Goal: Task Accomplishment & Management: Manage account settings

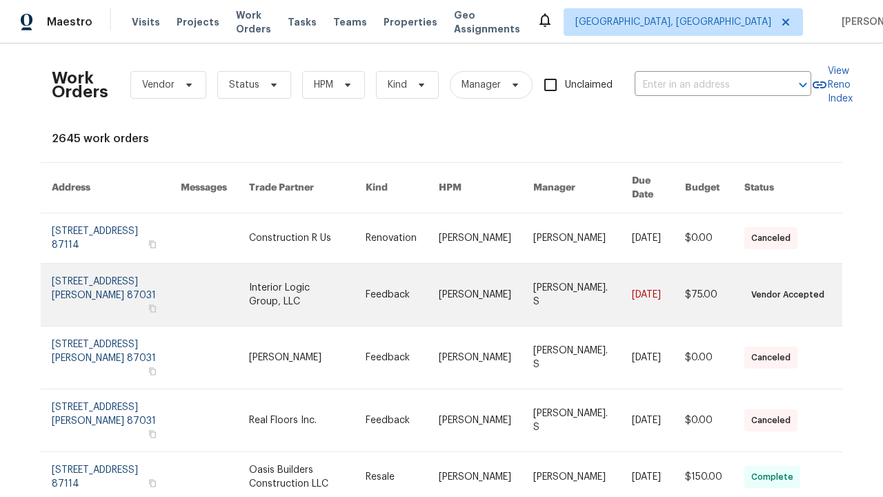
click at [439, 275] on link at bounding box center [402, 295] width 73 height 62
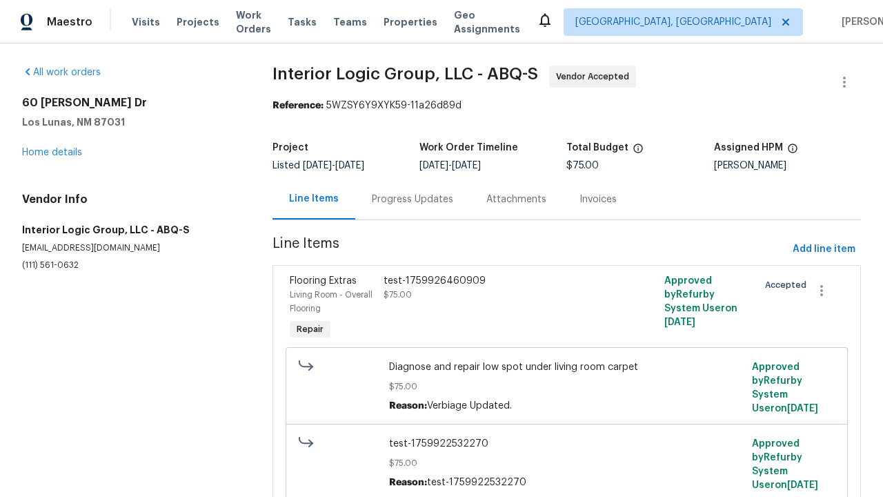
click at [566, 308] on div "test-1759926460909 $75.00" at bounding box center [496, 308] width 235 height 77
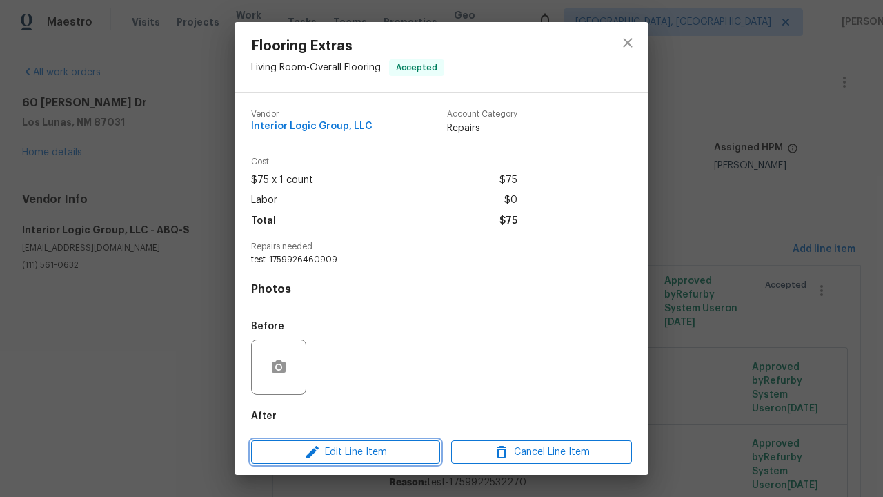
click at [346, 451] on span "Edit Line Item" at bounding box center [345, 452] width 181 height 17
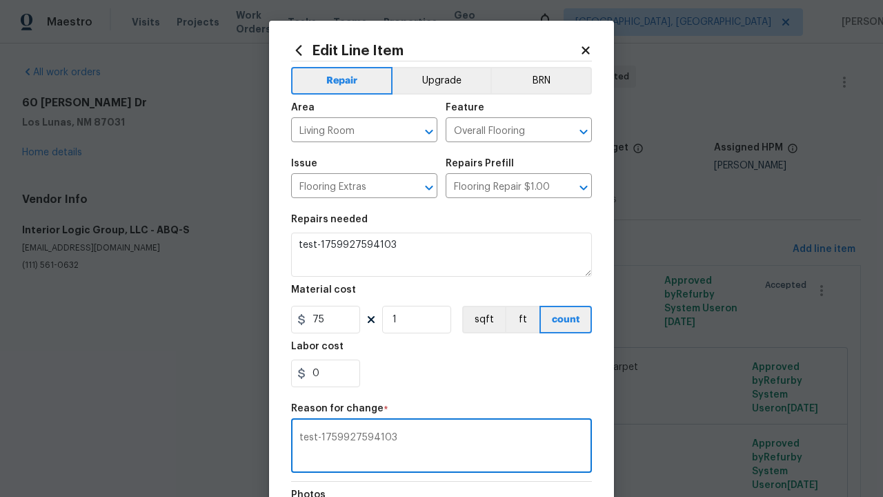
type textarea "test-1759927594103"
checkbox input "true"
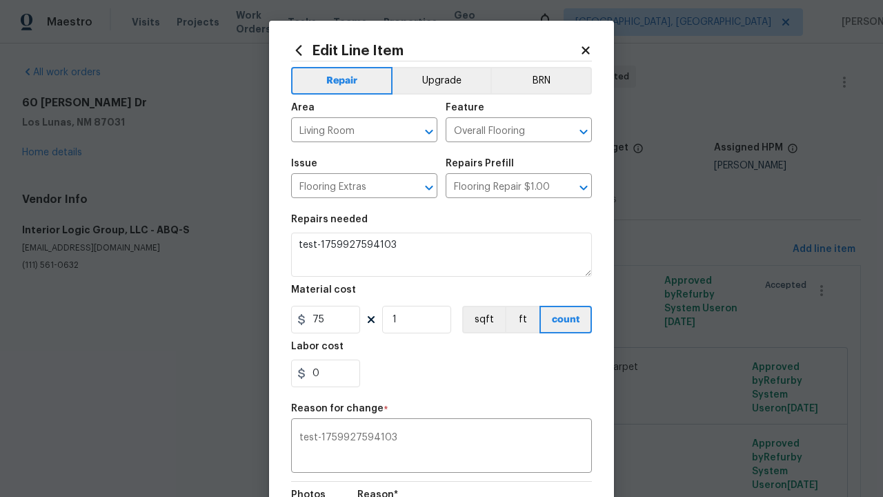
scroll to position [183, 0]
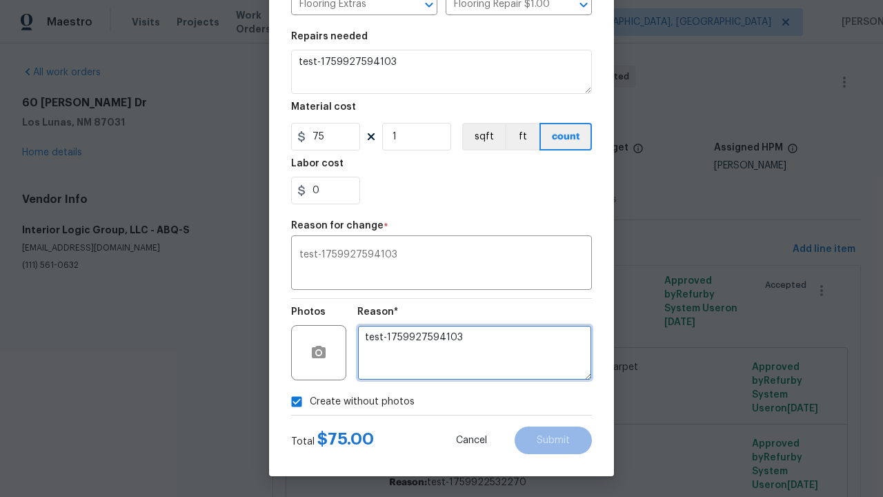
type textarea "test-1759927594103"
click at [553, 440] on span "Submit" at bounding box center [553, 440] width 33 height 10
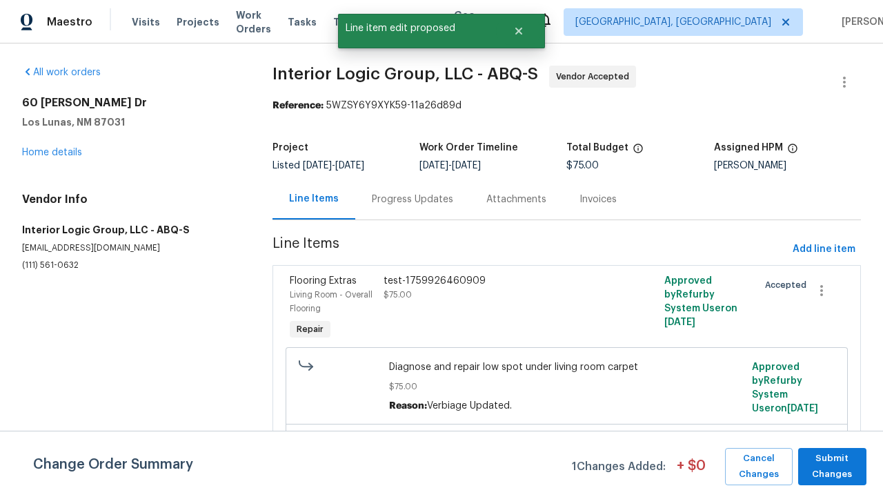
scroll to position [0, 0]
click at [832, 466] on span "Submit Changes" at bounding box center [832, 467] width 55 height 32
